Goal: Task Accomplishment & Management: Complete application form

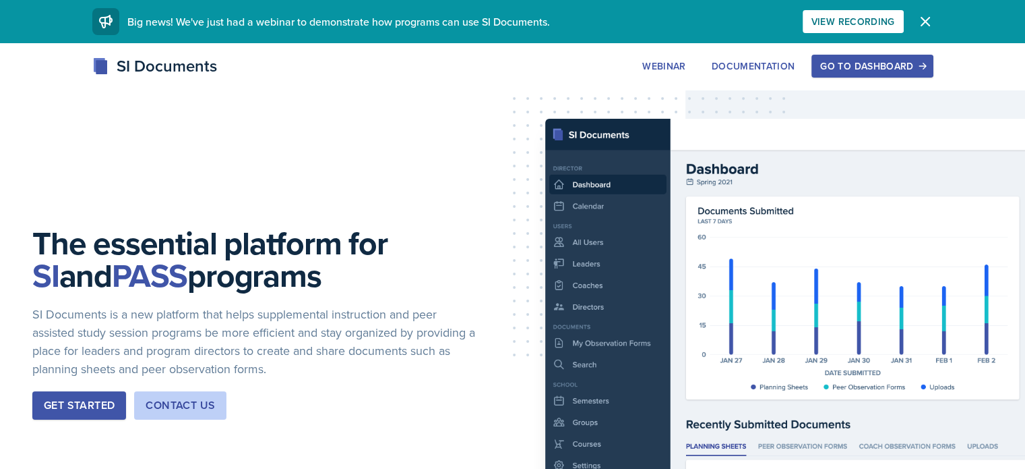
click at [924, 65] on div "Go to Dashboard" at bounding box center [873, 66] width 104 height 11
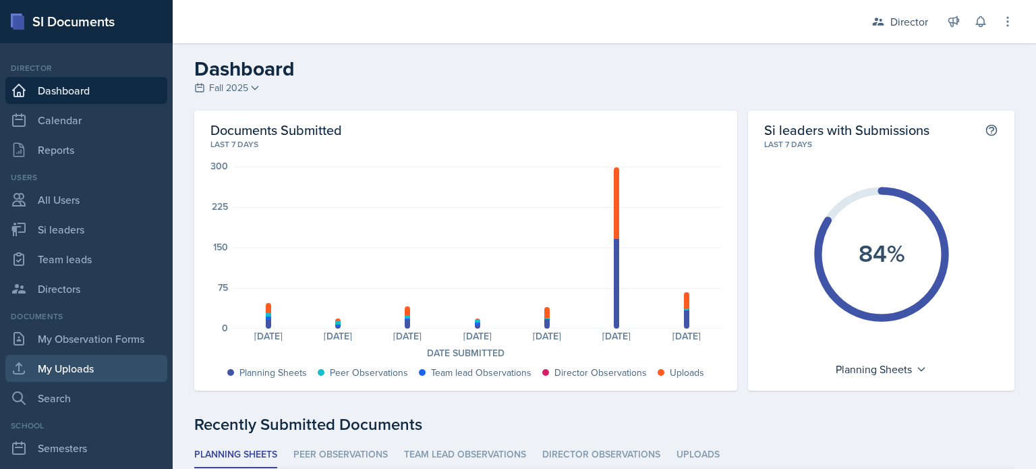
click at [49, 355] on link "My Uploads" at bounding box center [86, 368] width 162 height 27
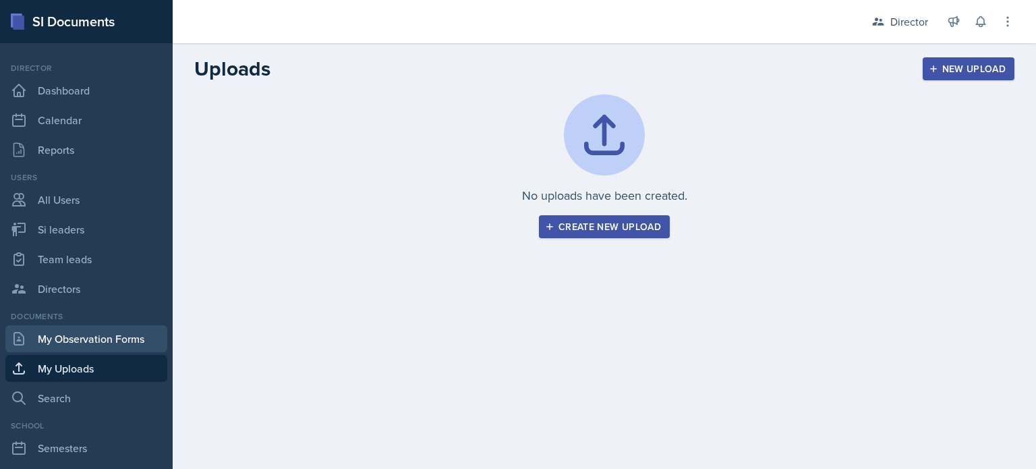
click at [70, 343] on link "My Observation Forms" at bounding box center [86, 338] width 162 height 27
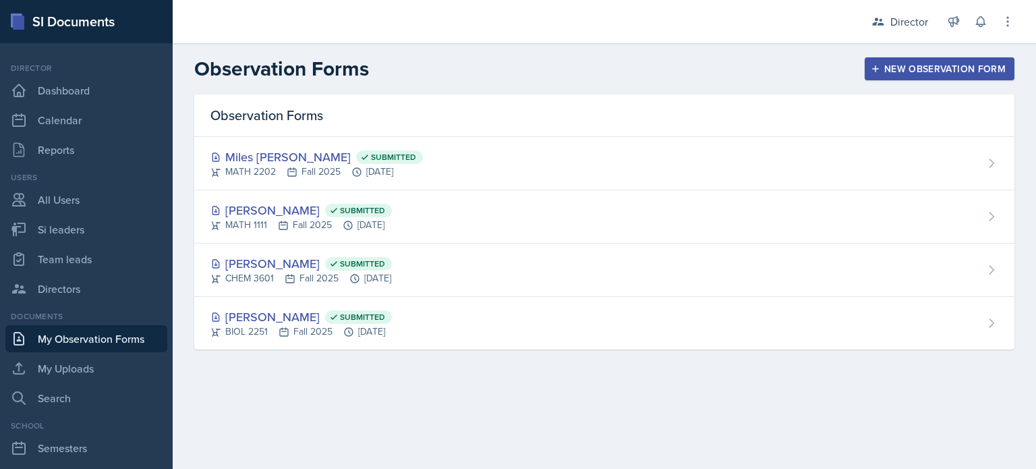
click at [879, 75] on button "New Observation Form" at bounding box center [939, 68] width 150 height 23
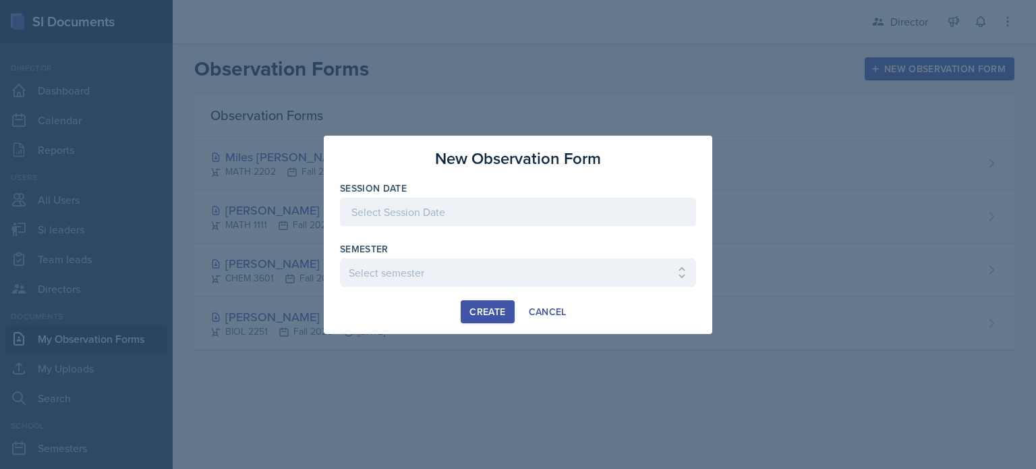
click at [641, 215] on div at bounding box center [518, 212] width 356 height 28
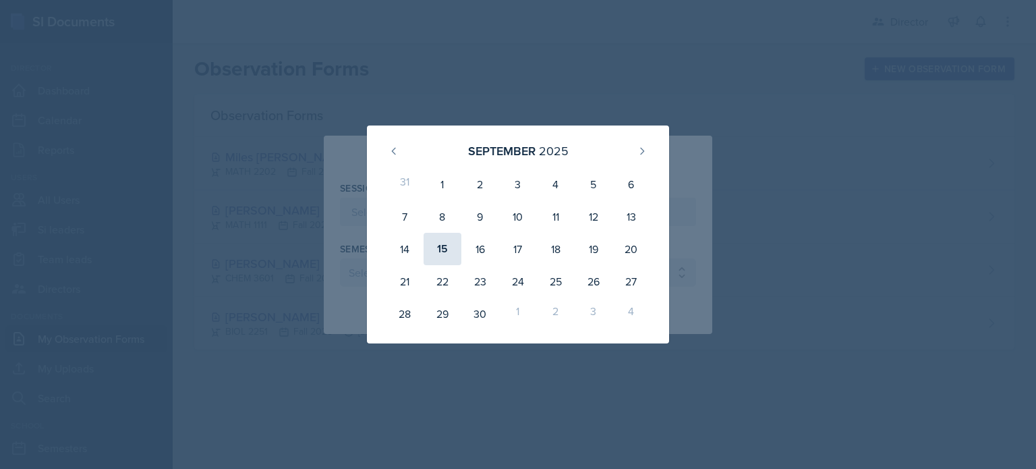
click at [448, 250] on div "15" at bounding box center [442, 249] width 38 height 32
type input "September 15th, 2025"
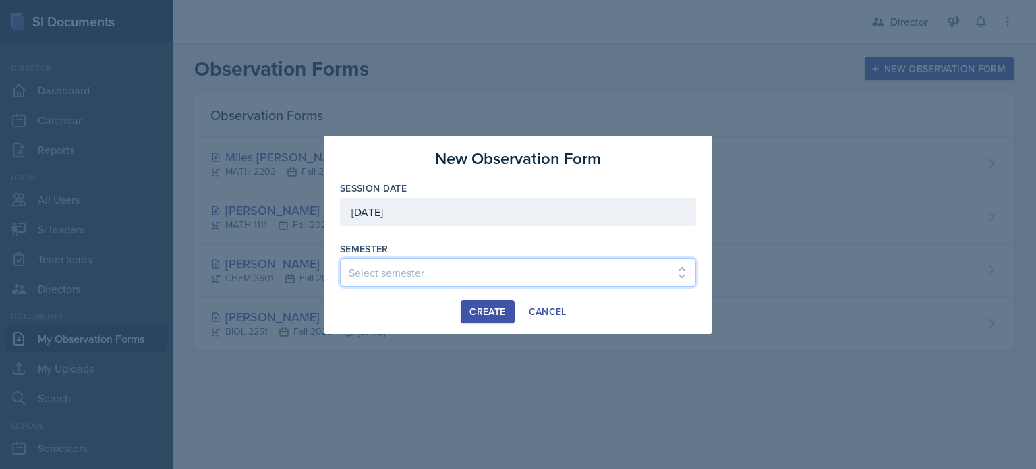
click at [413, 285] on select "Select semester Fall 2025 Summer 2025 Spring 2025 Fall 2024 Summer 2024 Spring …" at bounding box center [518, 272] width 356 height 28
select select "2bed604d-1099-4043-b1bc-2365e8740244"
click at [340, 258] on select "Select semester Fall 2025 Summer 2025 Spring 2025 Fall 2024 Summer 2024 Spring …" at bounding box center [518, 272] width 356 height 28
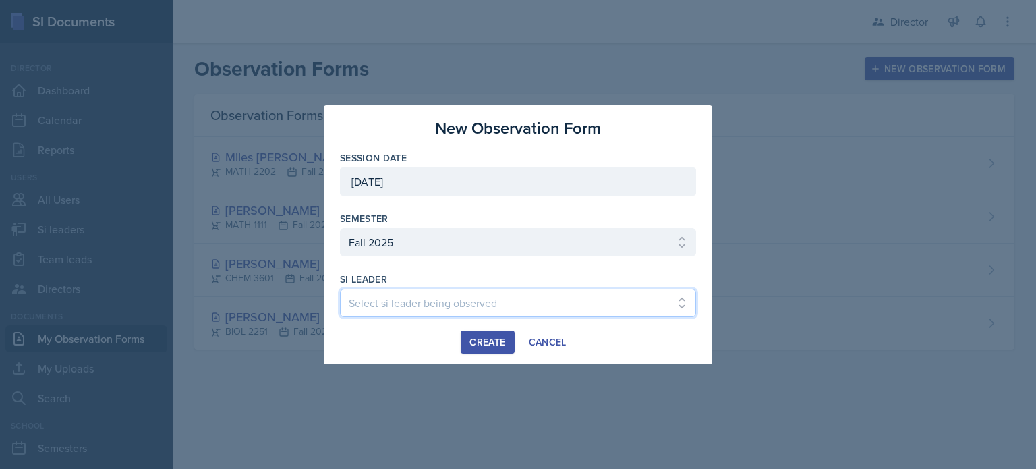
click at [479, 309] on select "Select si leader being observed Rayann Afani Sam Alderton Malk Almimar James Co…" at bounding box center [518, 303] width 356 height 28
select select "34261afc-d1bc-4216-889d-2ed4d784fbe9"
click at [340, 289] on select "Select si leader being observed Rayann Afani Sam Alderton Malk Almimar James Co…" at bounding box center [518, 303] width 356 height 28
click at [480, 340] on div "Create" at bounding box center [487, 341] width 36 height 11
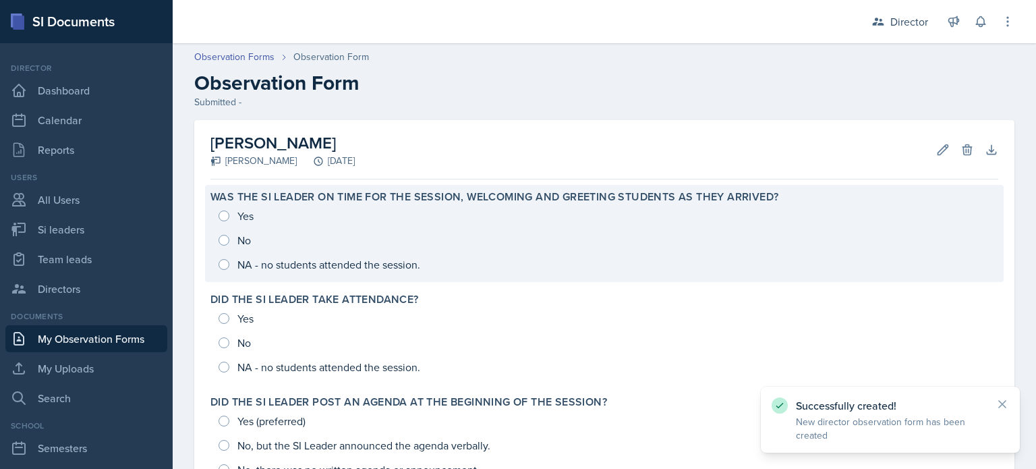
click at [434, 216] on div "Yes No NA - no students attended the session." at bounding box center [603, 240] width 787 height 73
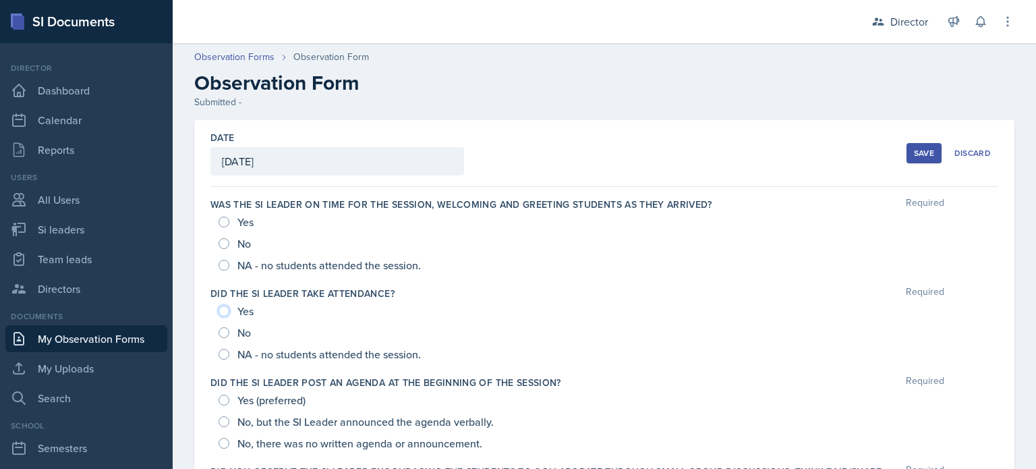
click at [223, 308] on input "Yes" at bounding box center [223, 310] width 11 height 11
radio input "true"
click at [227, 220] on input "Yes" at bounding box center [223, 221] width 11 height 11
radio input "true"
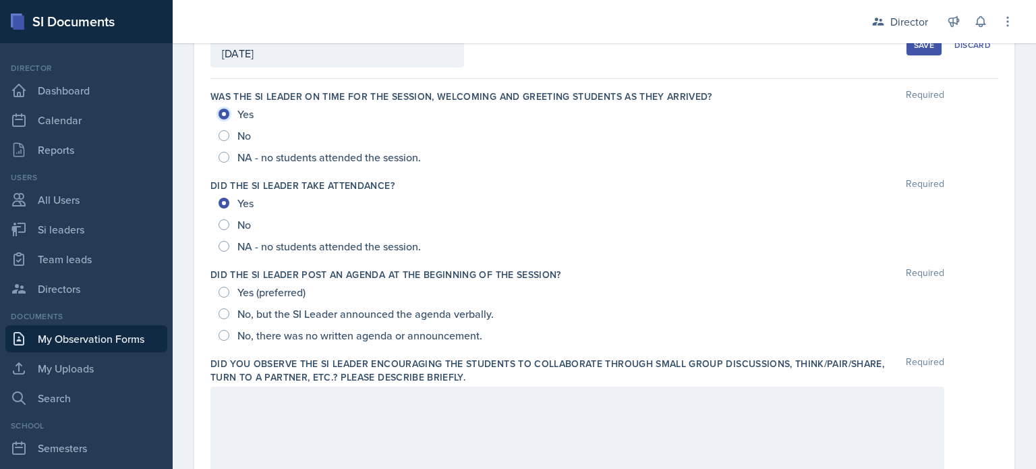
scroll to position [124, 0]
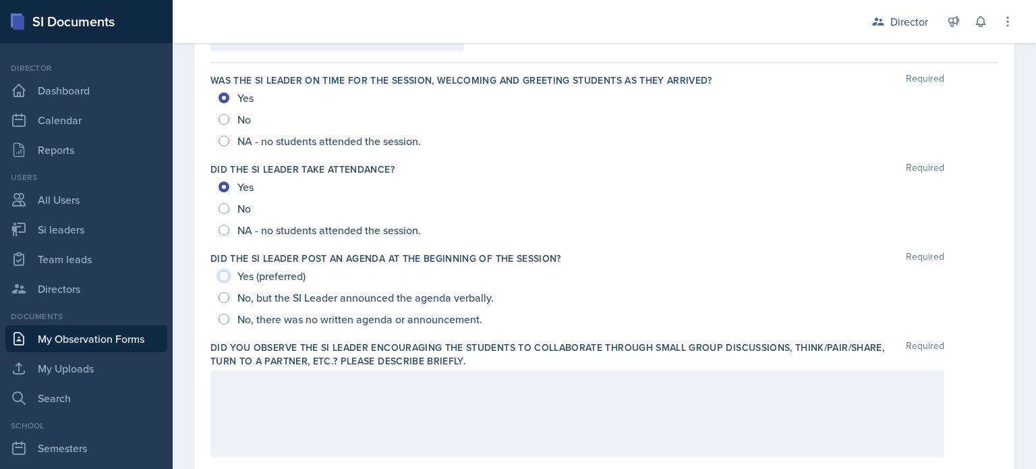
click at [221, 274] on input "Yes (preferred)" at bounding box center [223, 275] width 11 height 11
radio input "true"
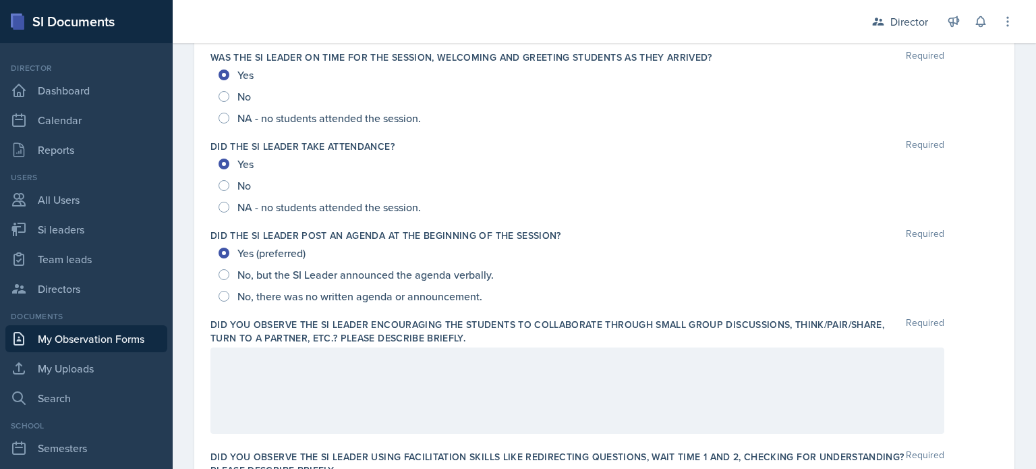
click at [255, 369] on p at bounding box center [577, 361] width 711 height 16
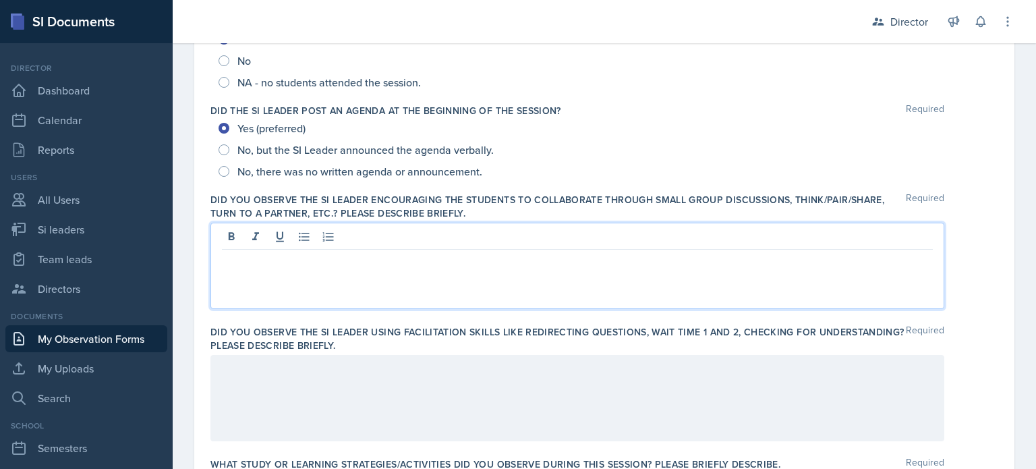
scroll to position [271, 0]
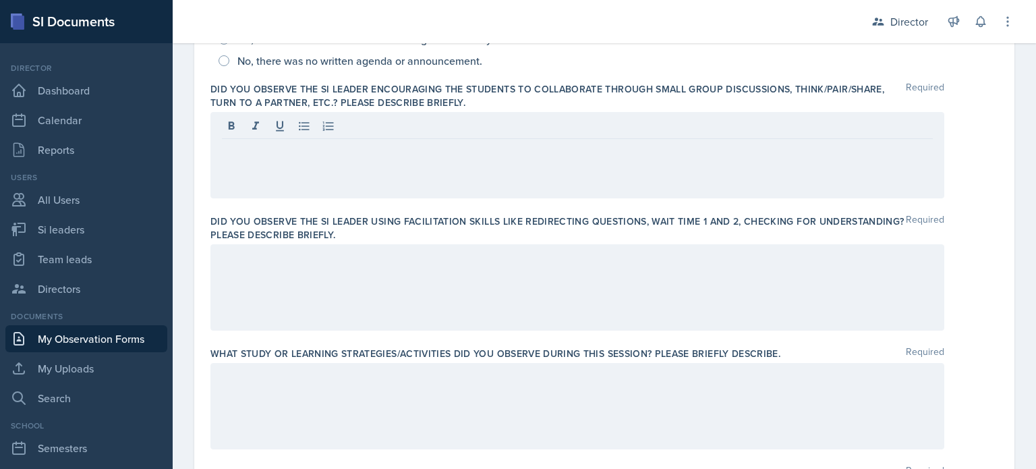
click at [520, 296] on div at bounding box center [577, 287] width 734 height 86
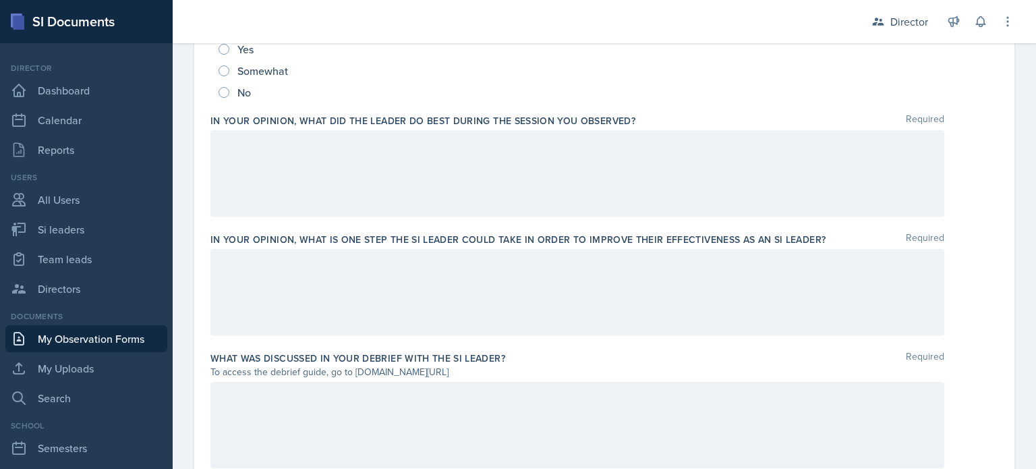
click at [487, 293] on div at bounding box center [577, 292] width 734 height 86
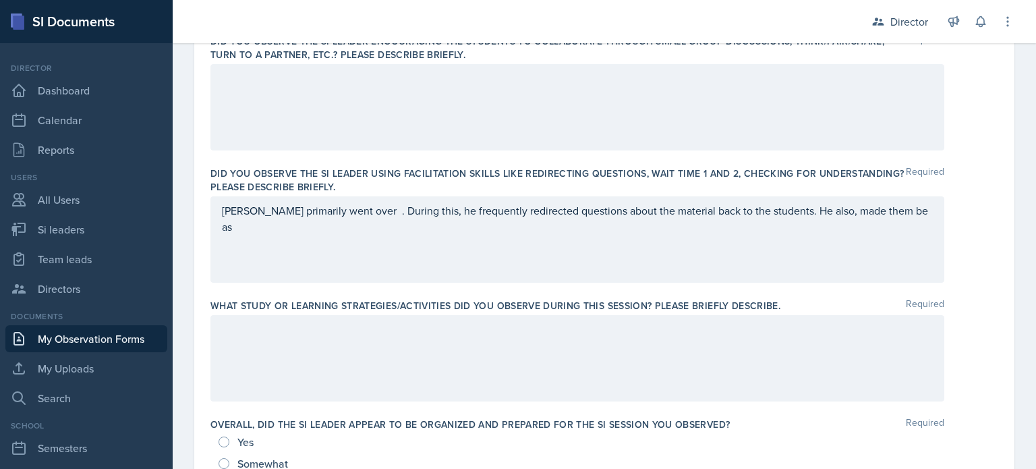
scroll to position [429, 0]
click at [914, 222] on div "Xavier primarily went over . During this, he frequently redirected questions ab…" at bounding box center [577, 241] width 734 height 86
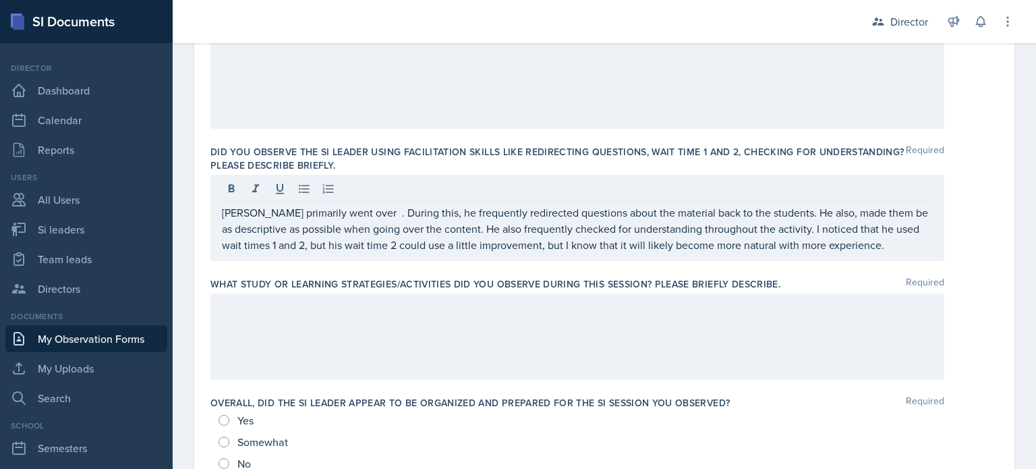
click at [442, 347] on div at bounding box center [577, 336] width 734 height 86
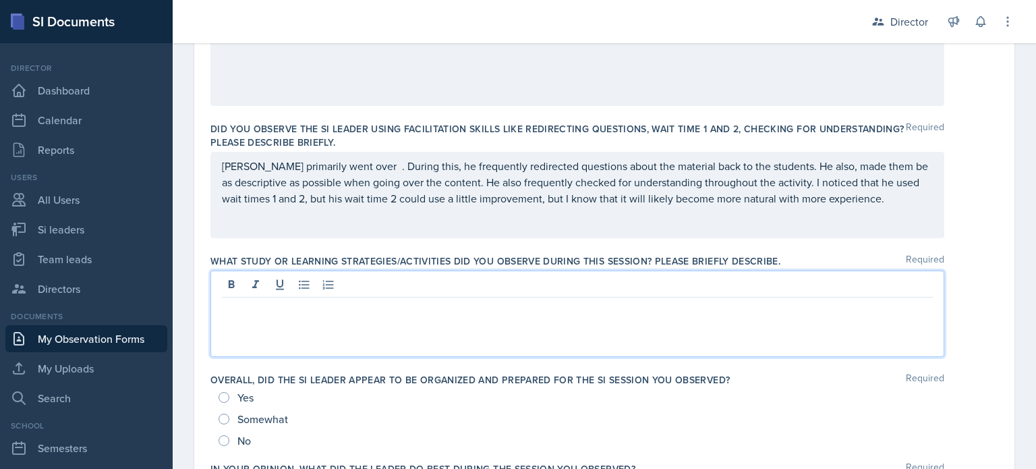
click at [347, 165] on div "Xavier primarily went over . During this, he frequently redirected questions ab…" at bounding box center [577, 195] width 734 height 86
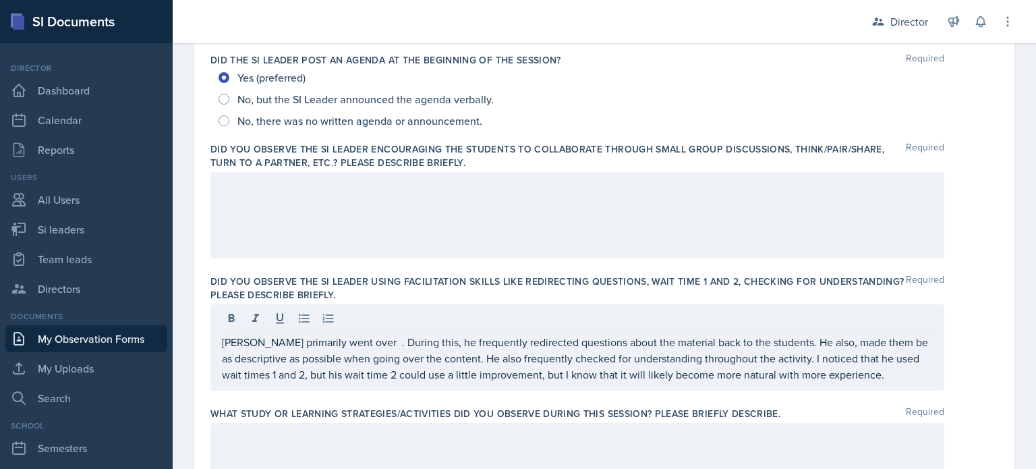
click at [276, 210] on div at bounding box center [577, 215] width 734 height 86
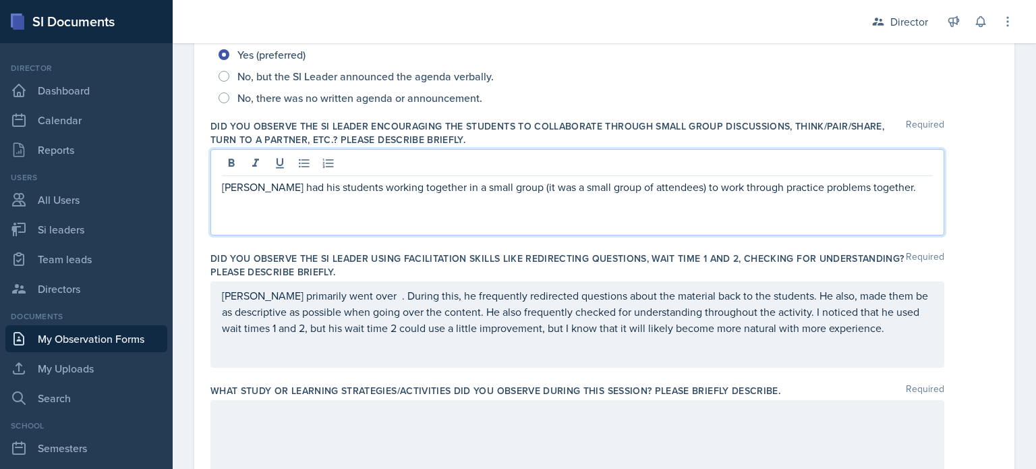
scroll to position [600, 0]
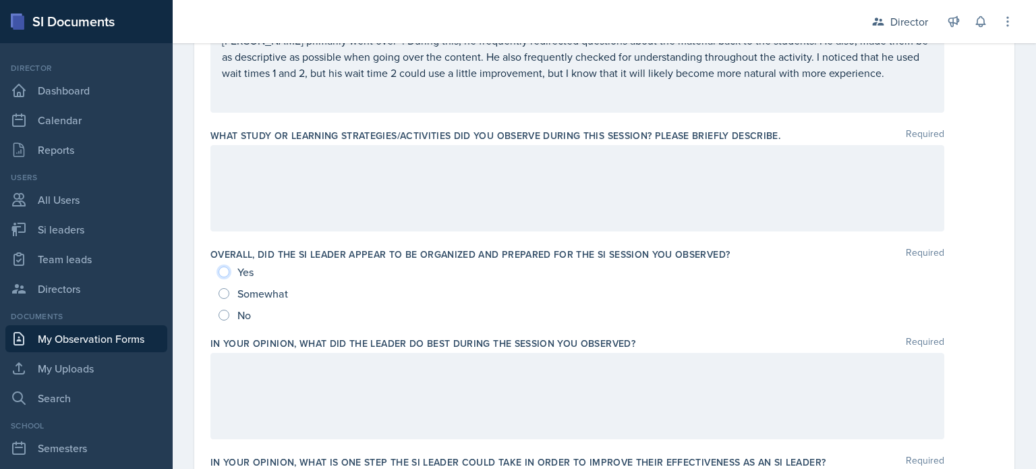
click at [222, 272] on input "Yes" at bounding box center [223, 271] width 11 height 11
radio input "true"
click at [249, 354] on div at bounding box center [577, 396] width 734 height 86
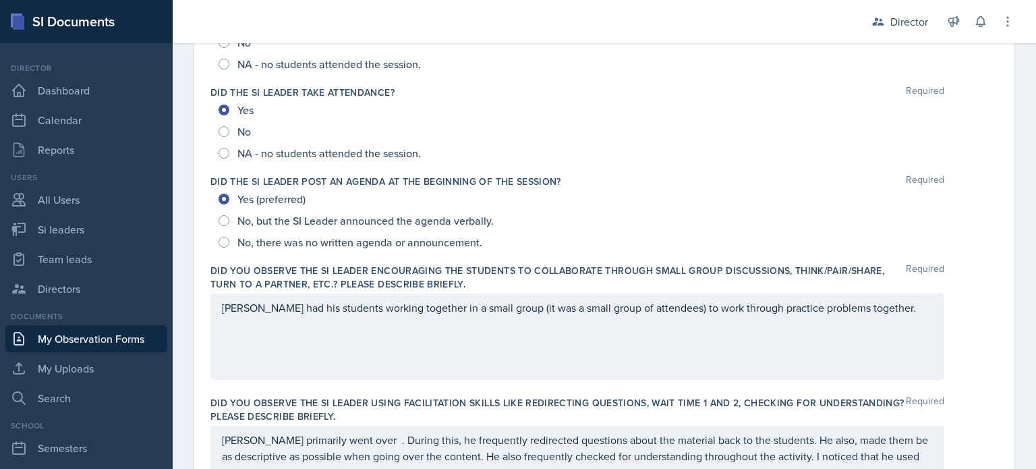
scroll to position [201, 0]
drag, startPoint x: 723, startPoint y: 270, endPoint x: 586, endPoint y: 213, distance: 149.0
click at [586, 213] on div "No, but the SI Leader announced the agenda verbally." at bounding box center [603, 221] width 771 height 22
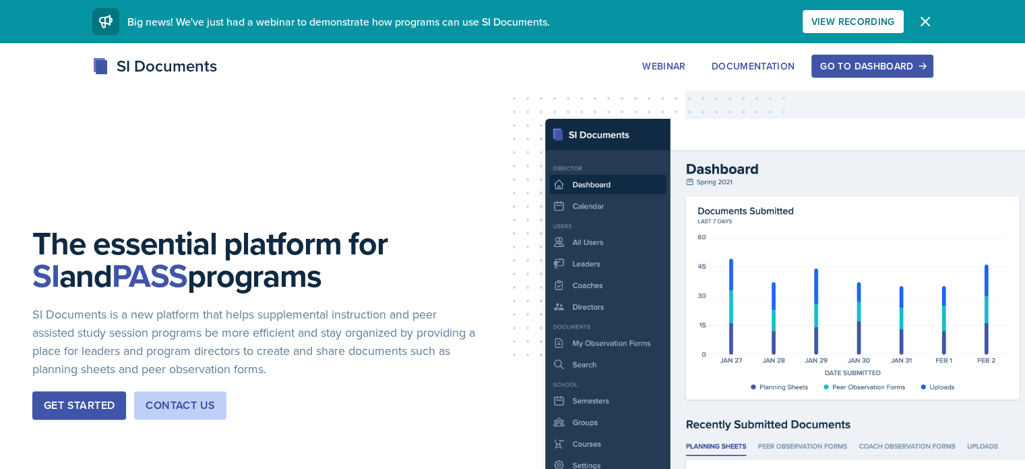
click at [906, 76] on button "Go to Dashboard" at bounding box center [872, 66] width 121 height 23
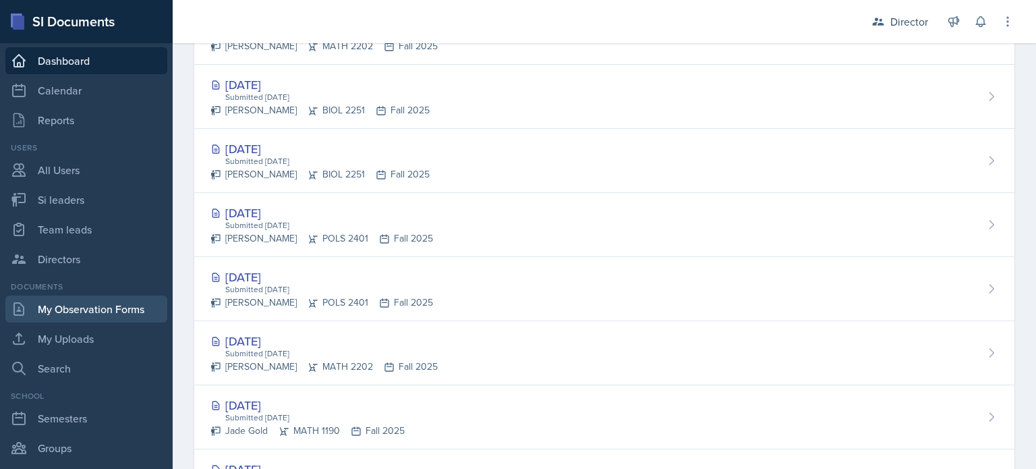
scroll to position [57, 0]
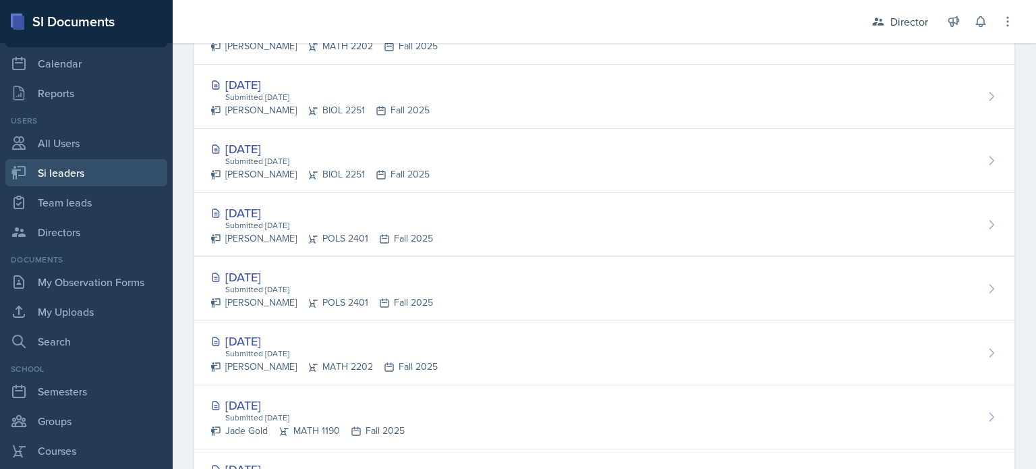
click at [61, 175] on link "Si leaders" at bounding box center [86, 172] width 162 height 27
select select "2bed604d-1099-4043-b1bc-2365e8740244"
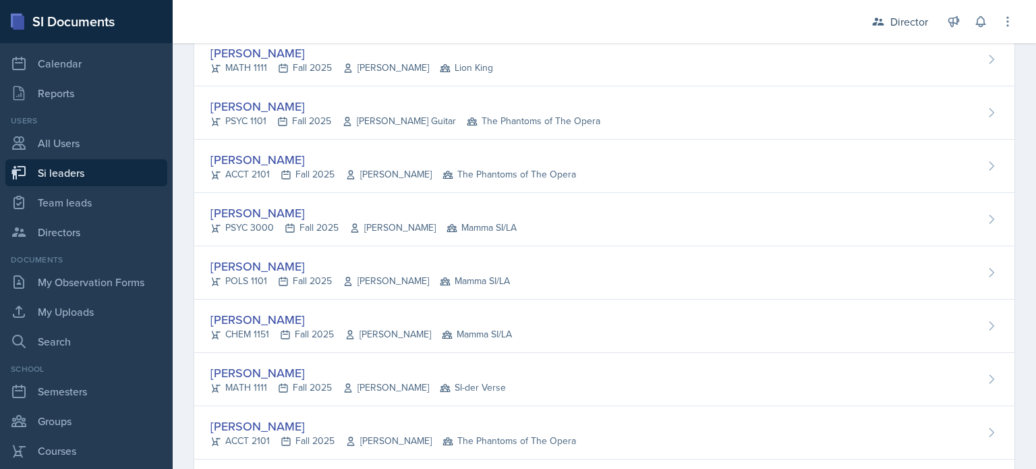
click at [135, 169] on link "Si leaders" at bounding box center [86, 172] width 162 height 27
click at [125, 147] on link "All Users" at bounding box center [86, 142] width 162 height 27
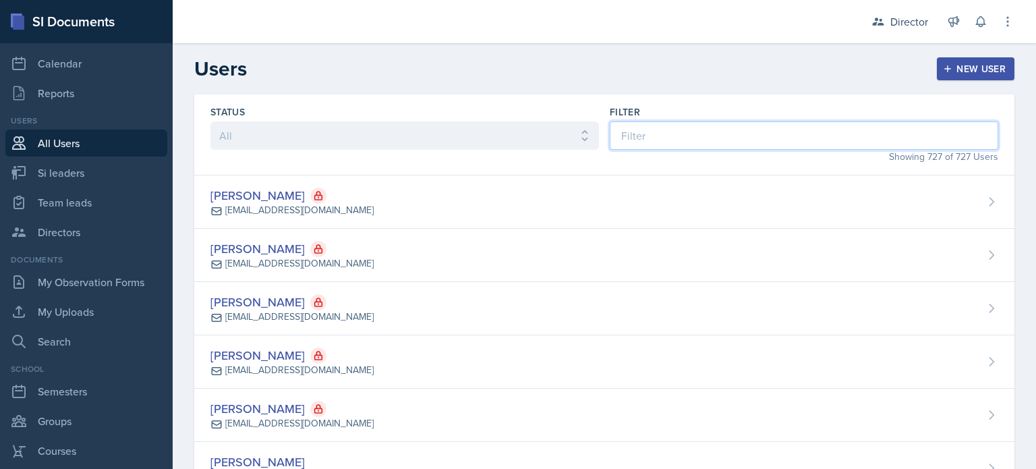
click at [631, 131] on input at bounding box center [803, 135] width 388 height 28
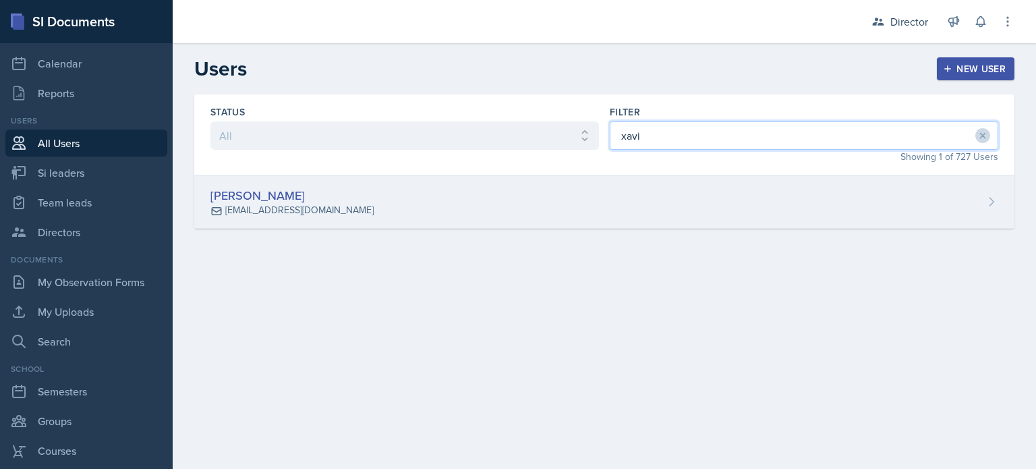
type input "xavi"
click at [549, 194] on div "Xavier Ashton xashton@students.kennesaw.edu" at bounding box center [604, 201] width 820 height 53
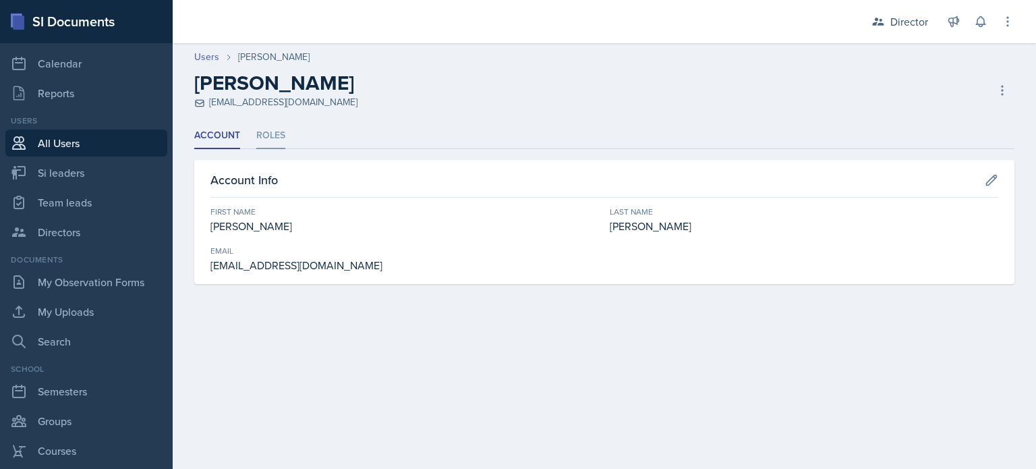
click at [256, 125] on li "Roles" at bounding box center [270, 136] width 29 height 26
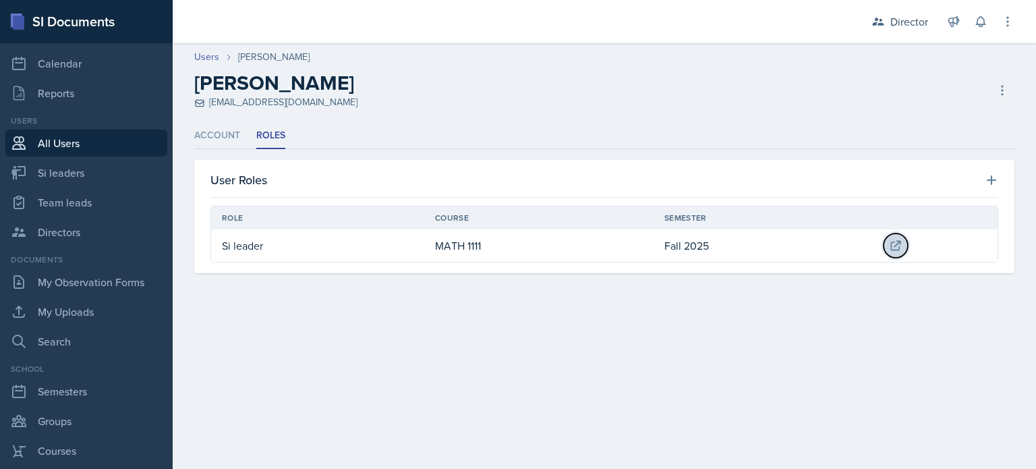
click at [888, 243] on button at bounding box center [895, 245] width 24 height 24
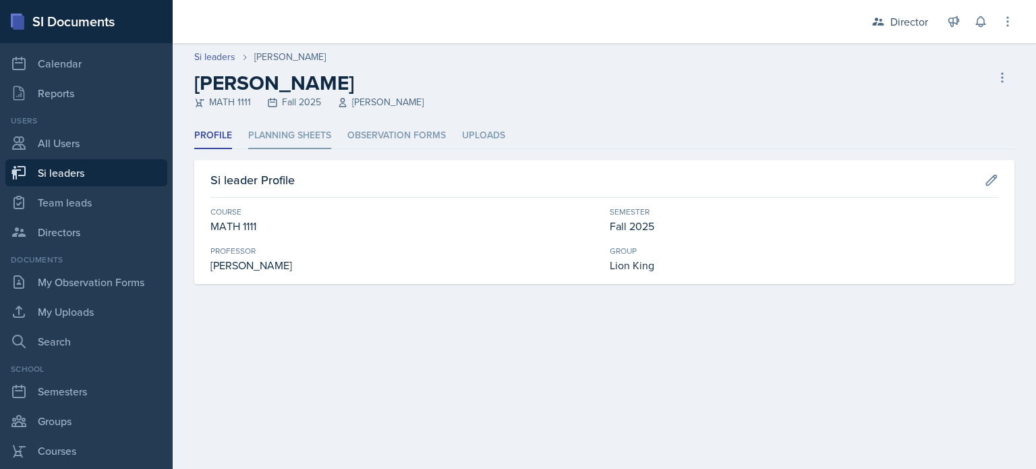
click at [306, 133] on li "Planning Sheets" at bounding box center [289, 136] width 83 height 26
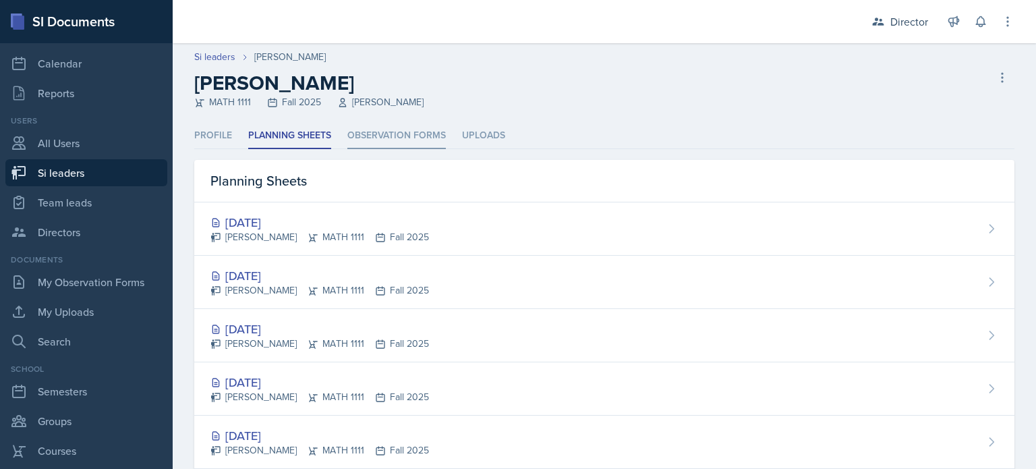
click at [378, 138] on li "Observation Forms" at bounding box center [396, 136] width 98 height 26
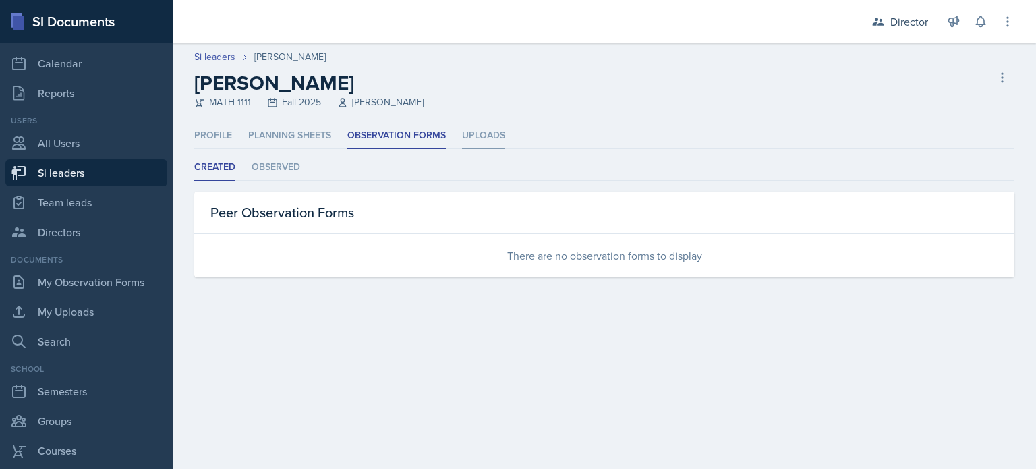
click at [485, 131] on li "Uploads" at bounding box center [483, 136] width 43 height 26
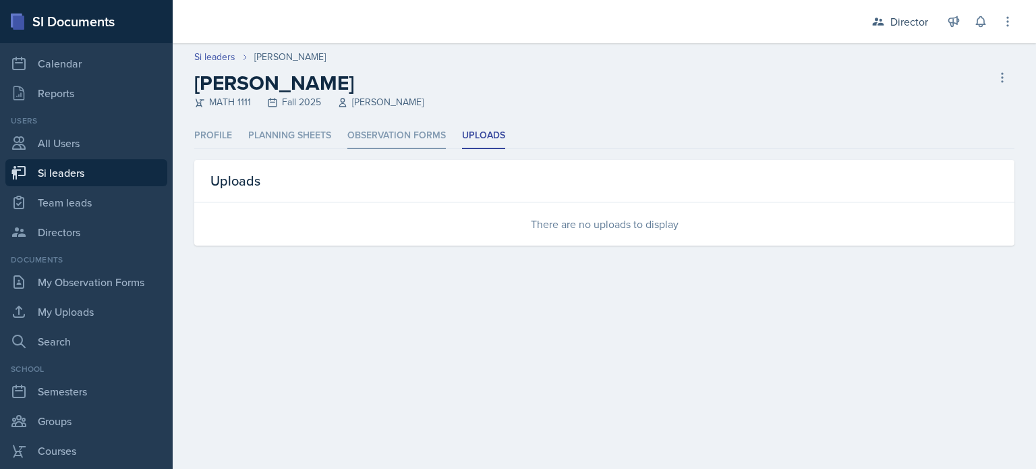
click at [415, 131] on li "Observation Forms" at bounding box center [396, 136] width 98 height 26
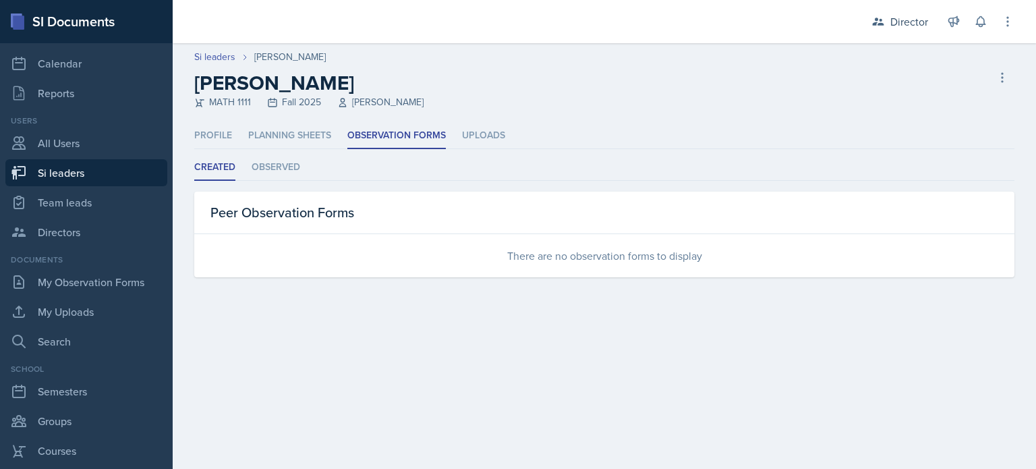
click at [280, 180] on div "Created Observed Created Observed Peer Observation Forms There are no observati…" at bounding box center [604, 215] width 820 height 123
click at [279, 178] on li "Observed" at bounding box center [275, 167] width 49 height 26
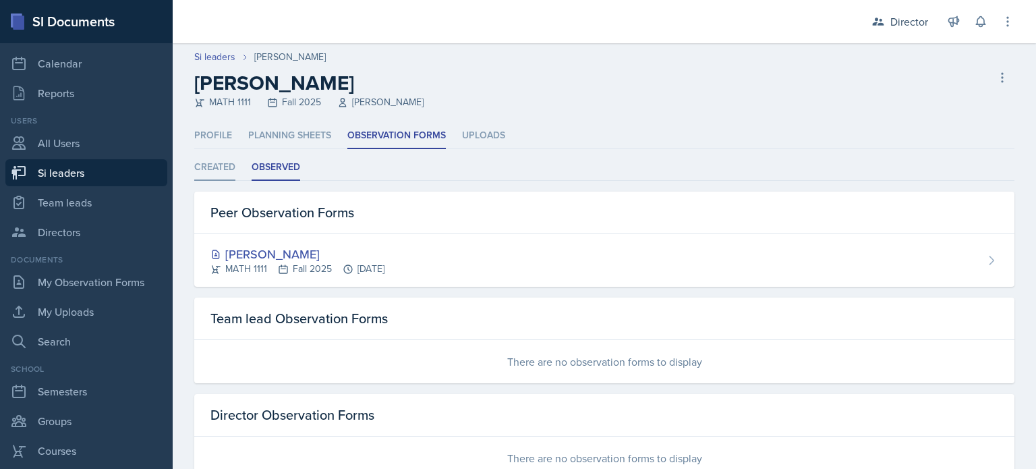
click at [218, 167] on li "Created" at bounding box center [214, 167] width 41 height 26
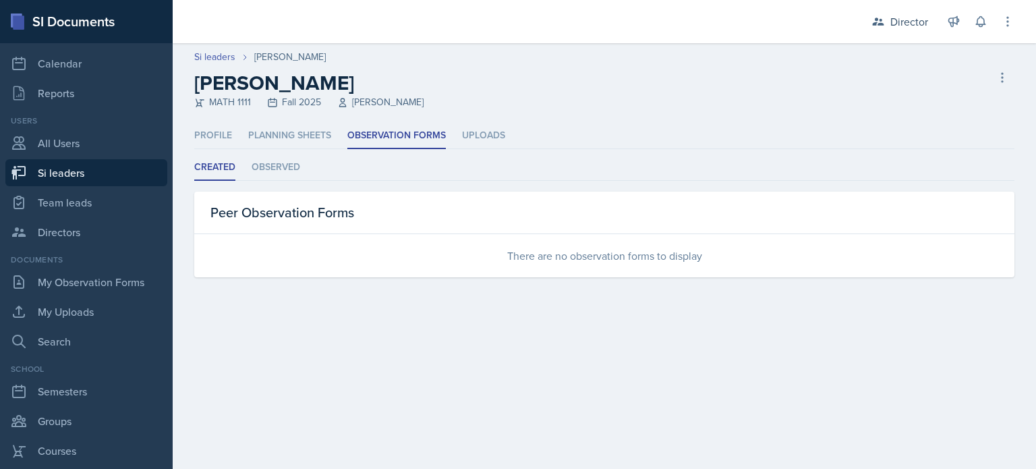
click at [276, 115] on header "Si leaders Xavier Ashton Xavier Ashton MATH 1111 Fall 2025 Jennifer Smathers De…" at bounding box center [604, 83] width 863 height 80
click at [268, 137] on li "Planning Sheets" at bounding box center [289, 136] width 83 height 26
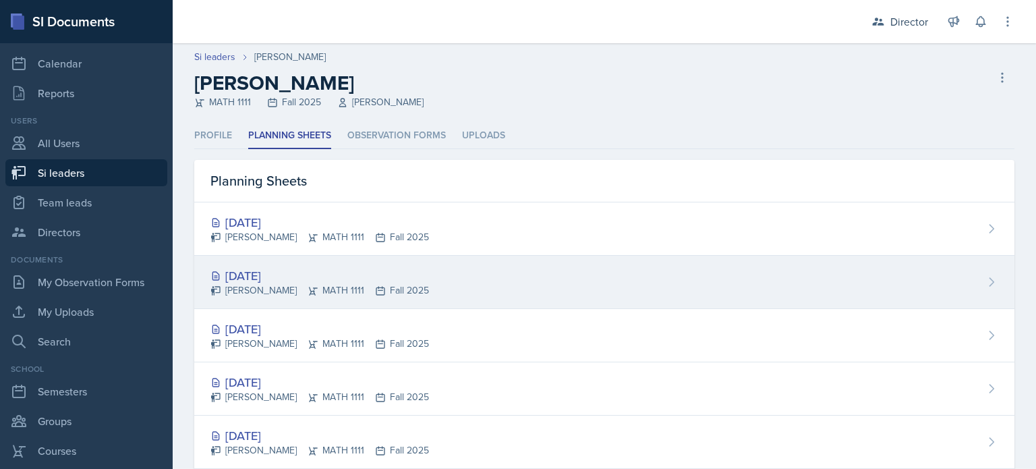
click at [271, 279] on div "Sep 15th, 2025" at bounding box center [319, 275] width 218 height 18
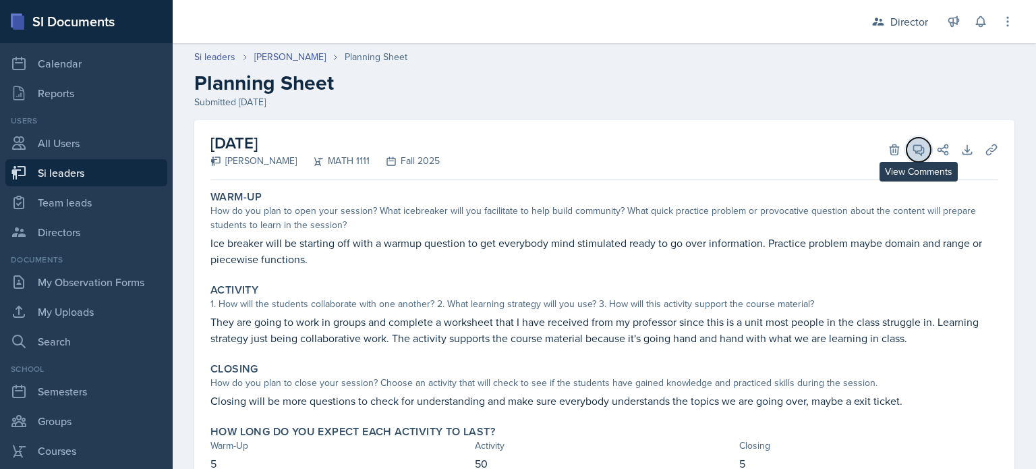
click at [913, 155] on icon at bounding box center [918, 149] width 13 height 13
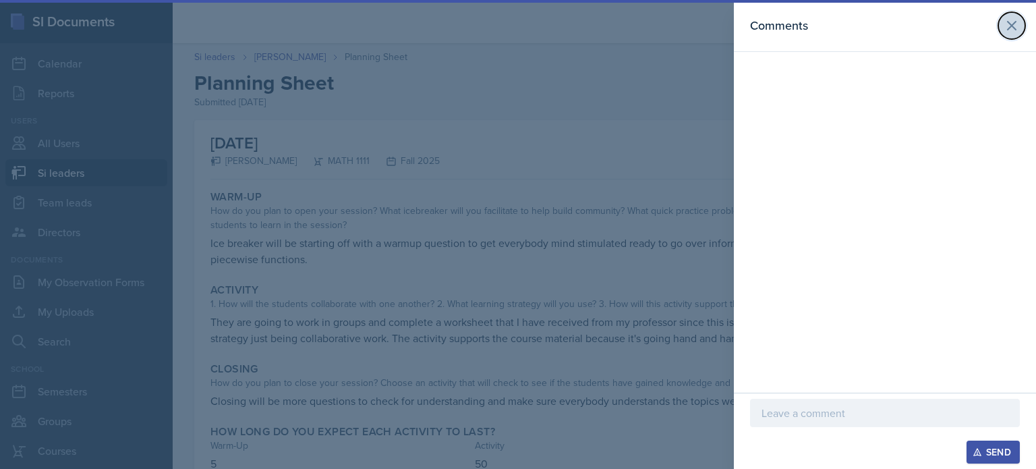
click at [1003, 30] on icon at bounding box center [1011, 26] width 16 height 16
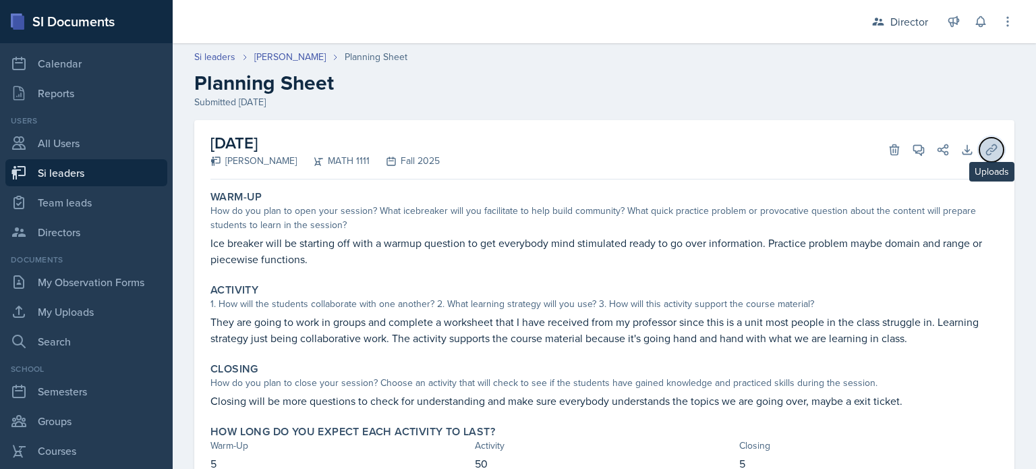
click at [984, 148] on icon at bounding box center [990, 149] width 13 height 13
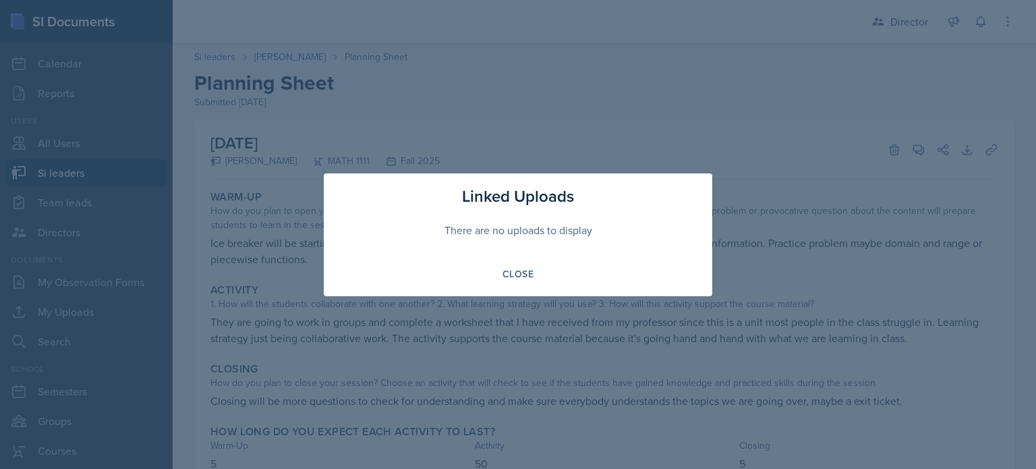
click at [505, 287] on div "Linked Uploads There are no uploads to display Close" at bounding box center [518, 234] width 388 height 123
click at [515, 268] on div "Close" at bounding box center [517, 273] width 31 height 11
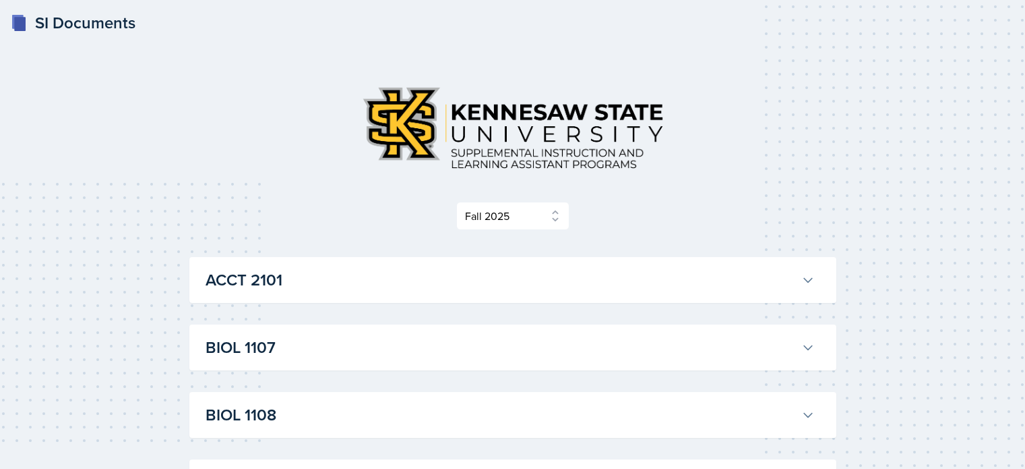
select select "2bed604d-1099-4043-b1bc-2365e8740244"
